Goal: Task Accomplishment & Management: Manage account settings

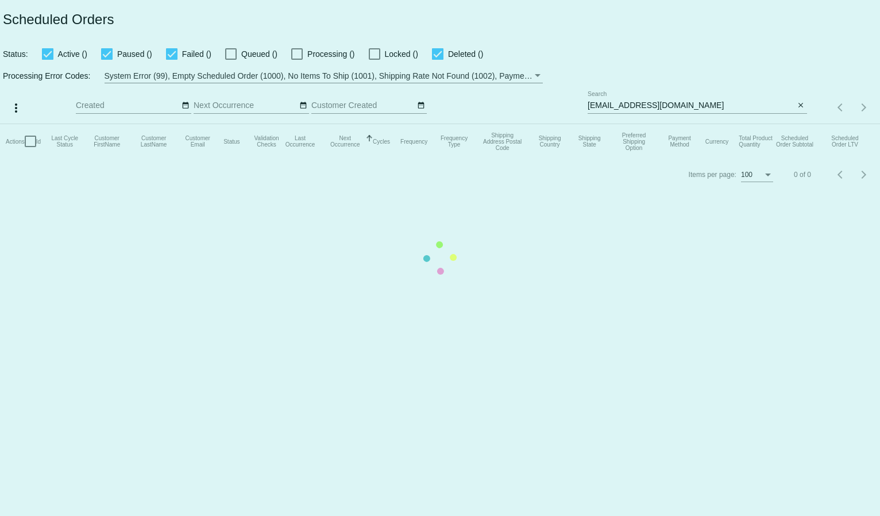
click at [649, 124] on mat-table "Actions Id Last Cycle Status Customer FirstName Customer LastName Customer Emai…" at bounding box center [440, 141] width 880 height 34
click at [646, 124] on mat-table "Actions Id Last Cycle Status Customer FirstName Customer LastName Customer Emai…" at bounding box center [440, 141] width 880 height 34
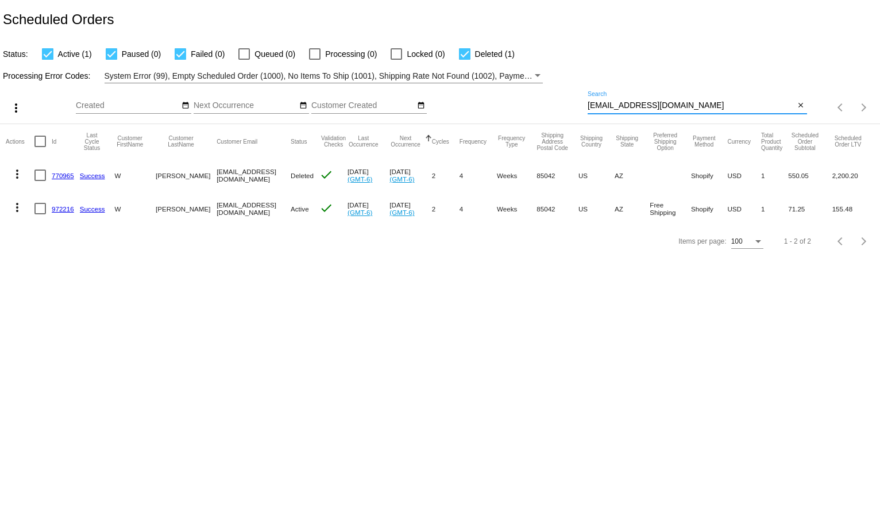
click at [622, 108] on input "swachick67@gmail.com" at bounding box center [691, 105] width 207 height 9
paste input "jessicagpruitt@yahoo"
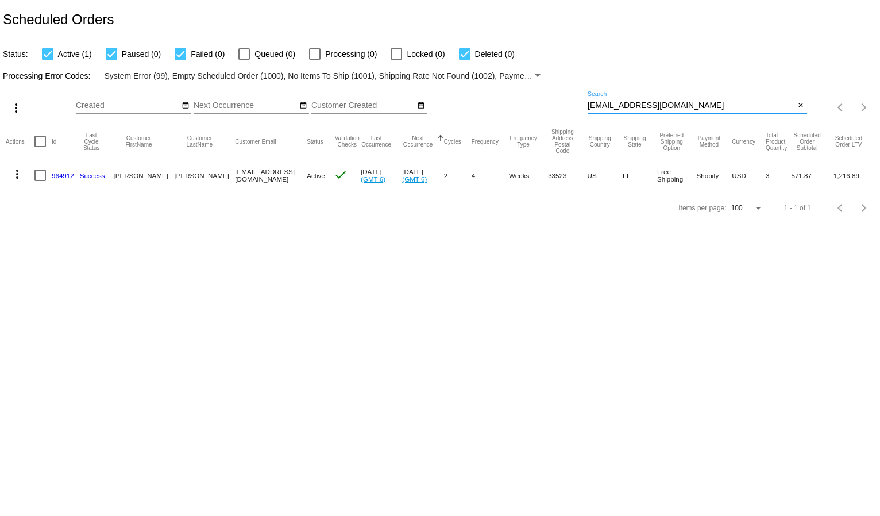
type input "jessicagpruitt@yahoo.com"
click at [24, 175] on mat-icon "more_vert" at bounding box center [17, 174] width 14 height 14
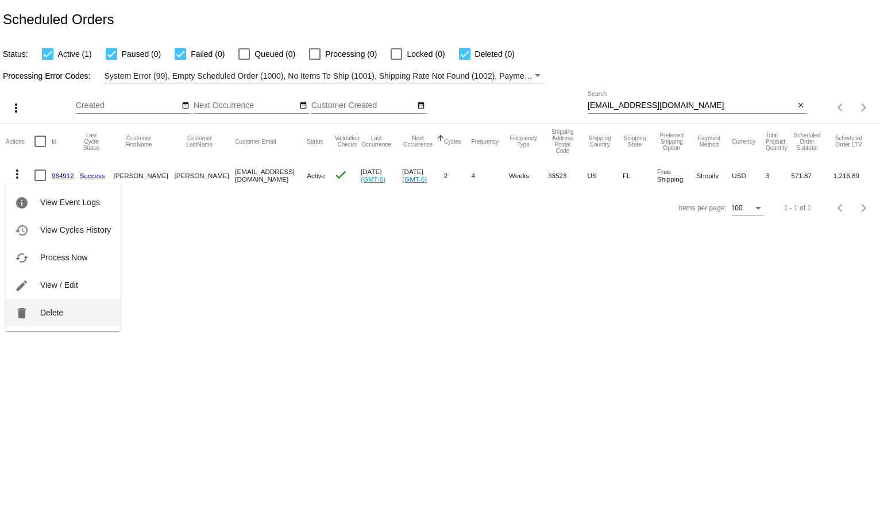
click at [47, 305] on button "delete Delete" at bounding box center [63, 313] width 114 height 28
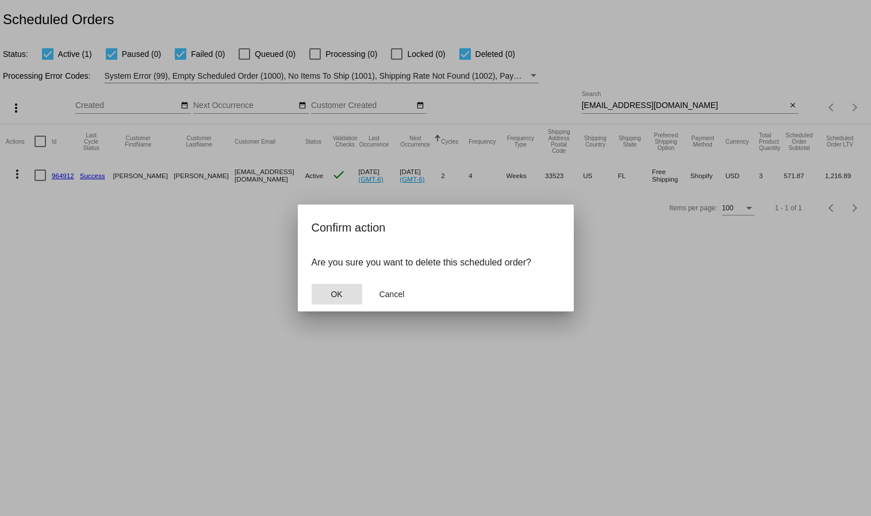
click at [347, 296] on button "OK" at bounding box center [336, 294] width 51 height 21
